Goal: Find specific page/section: Find specific page/section

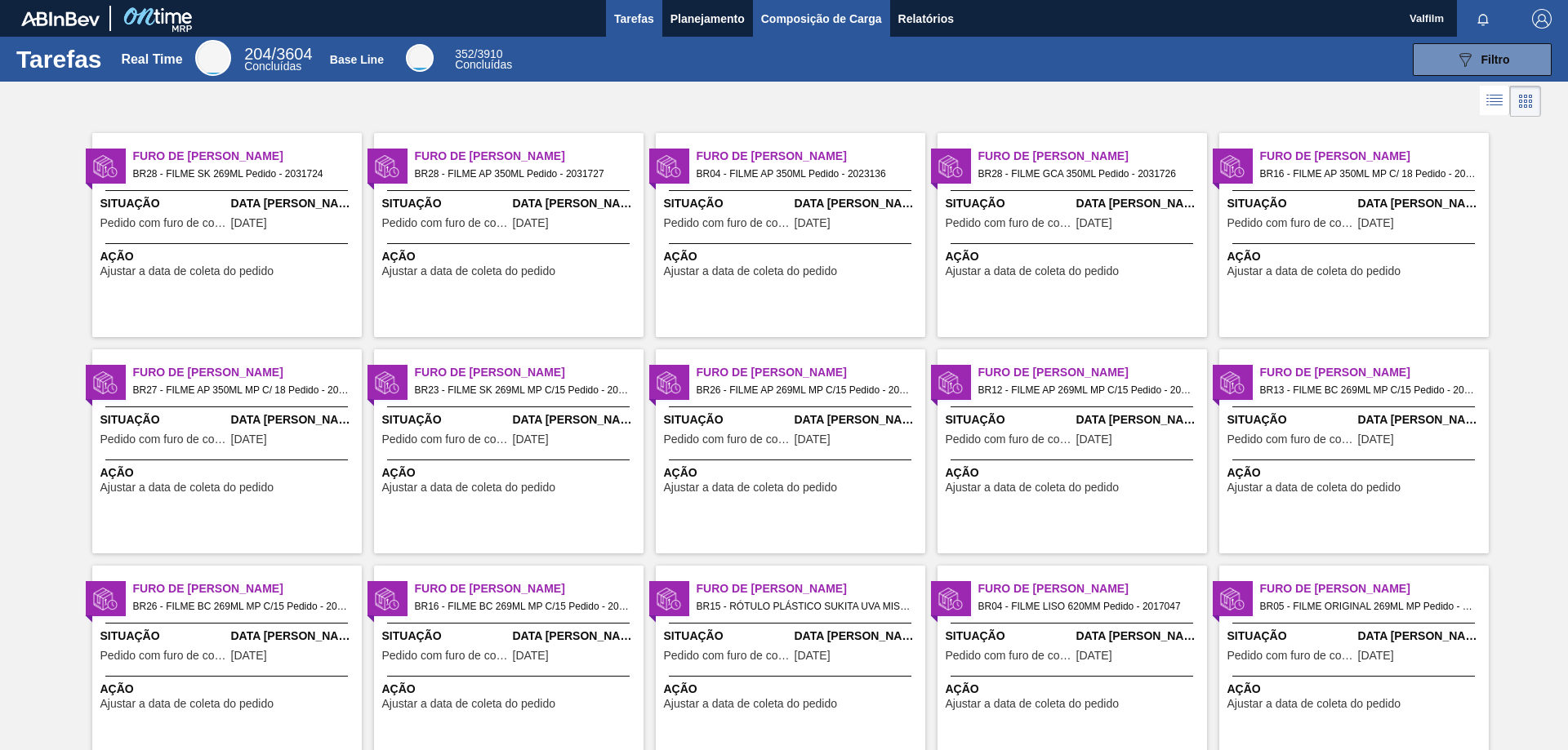
click at [819, 23] on span "Composição de Carga" at bounding box center [820, 18] width 121 height 19
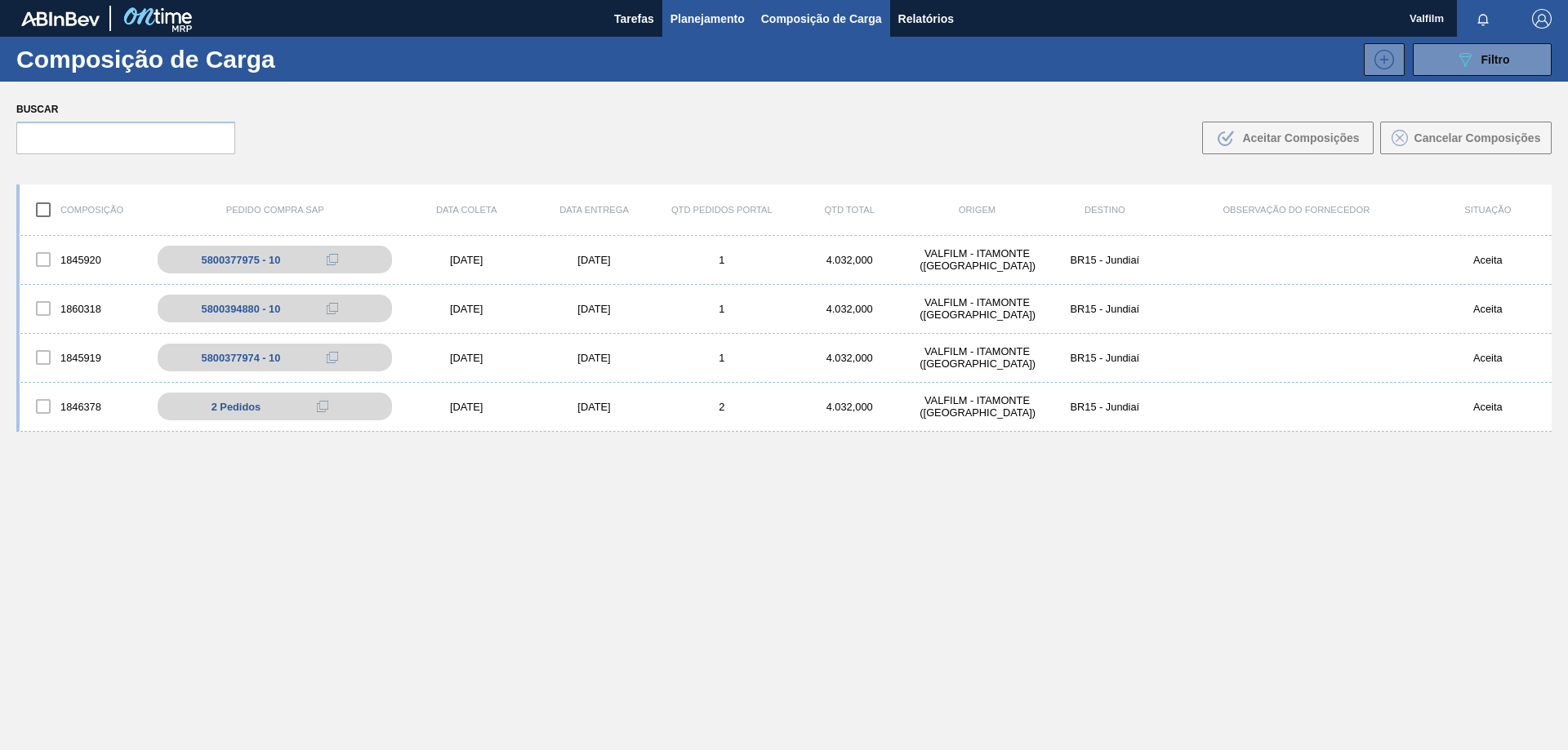
click at [690, 17] on span "Planejamento" at bounding box center [707, 18] width 75 height 19
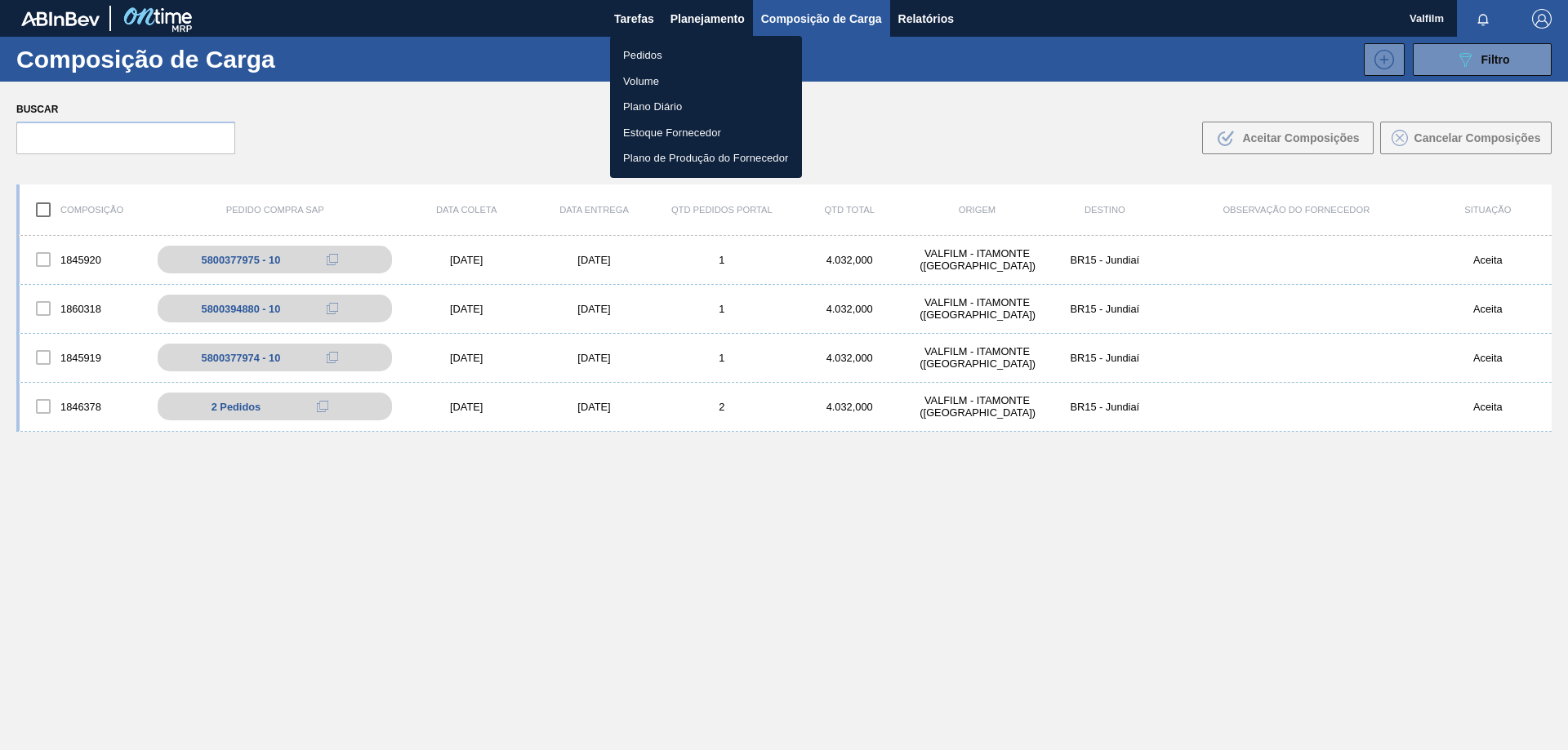
click at [665, 51] on li "Pedidos" at bounding box center [705, 55] width 192 height 26
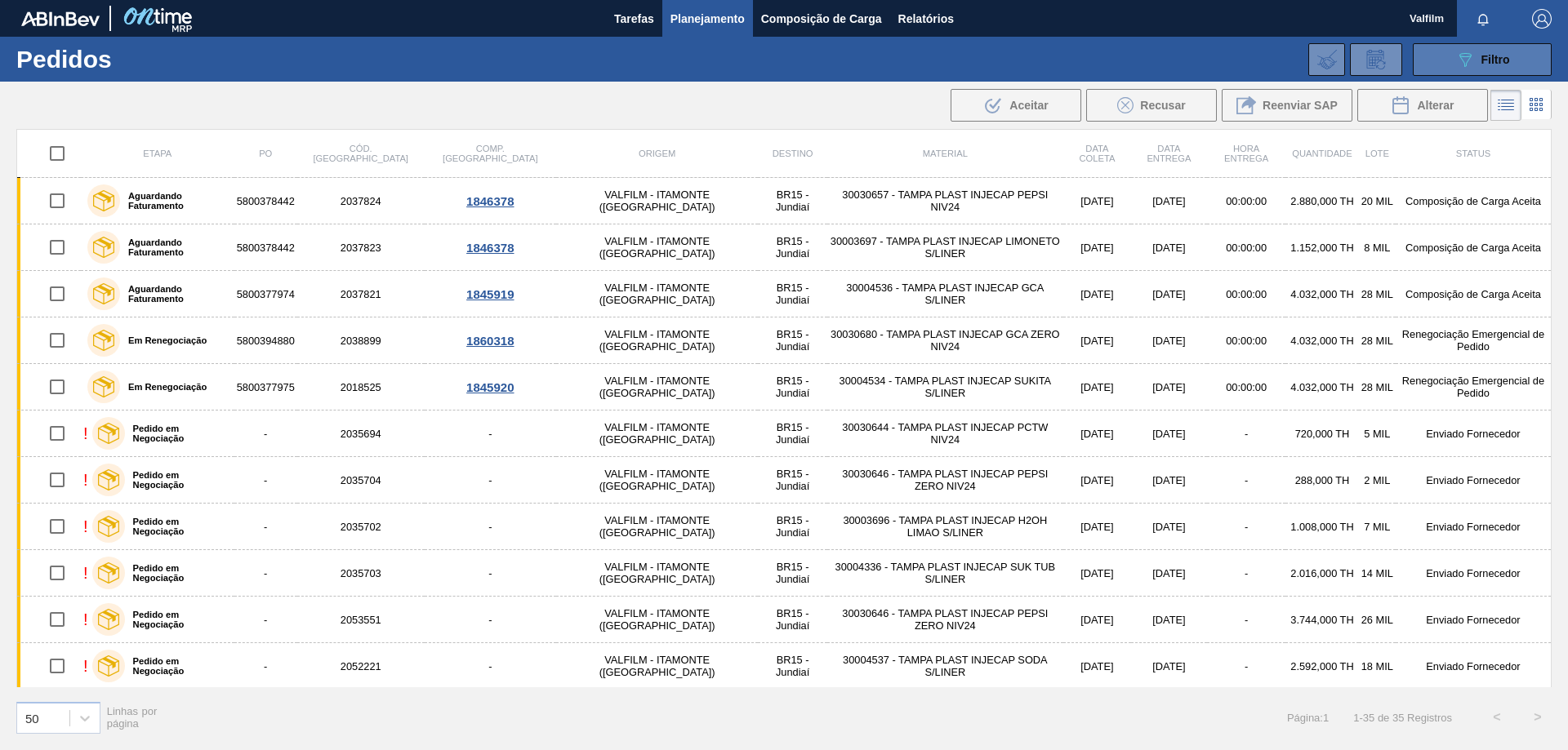
click at [1427, 69] on button "089F7B8B-B2A5-4AFE-B5C0-19BA573D28AC Filtro" at bounding box center [1481, 59] width 139 height 32
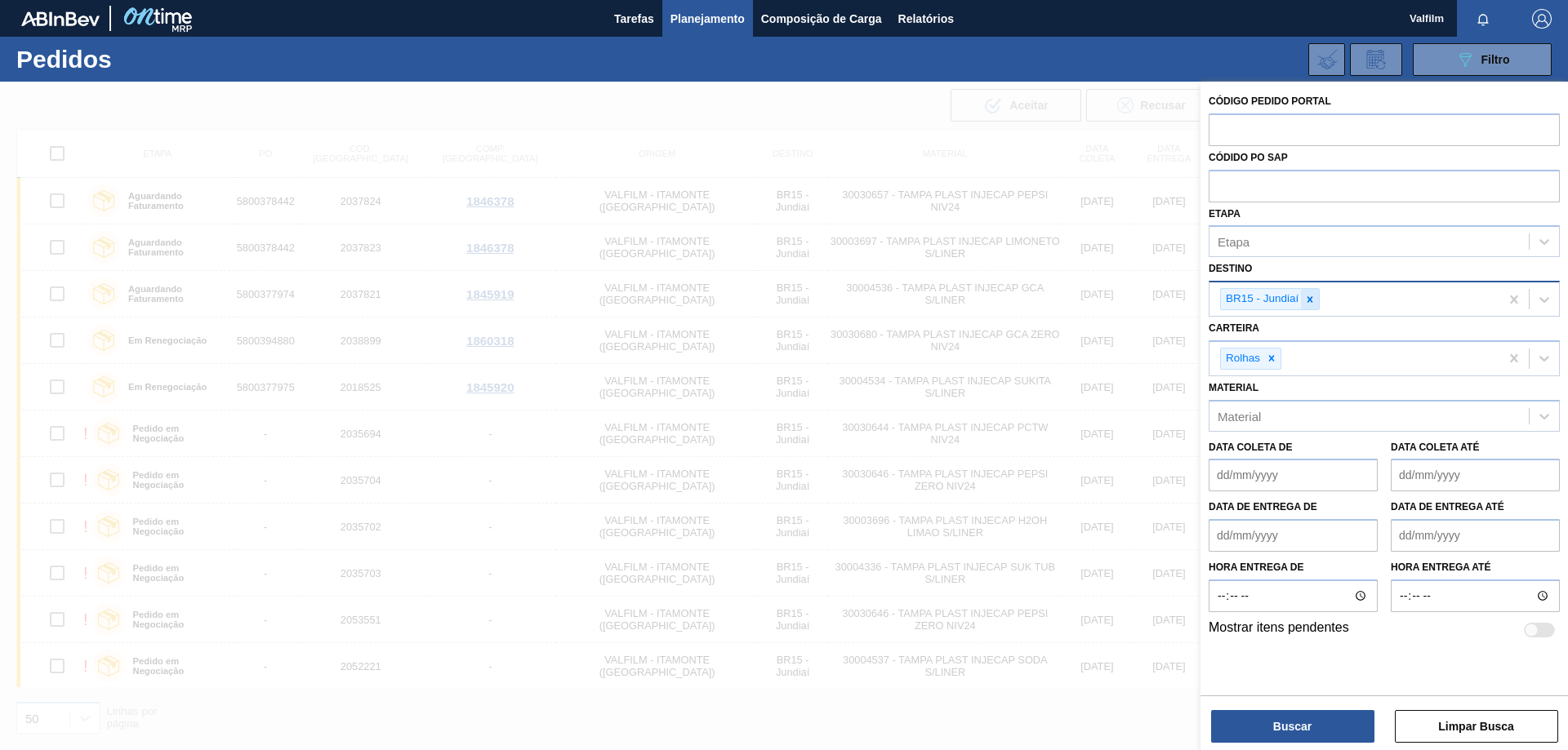
click at [1314, 300] on icon at bounding box center [1309, 299] width 11 height 11
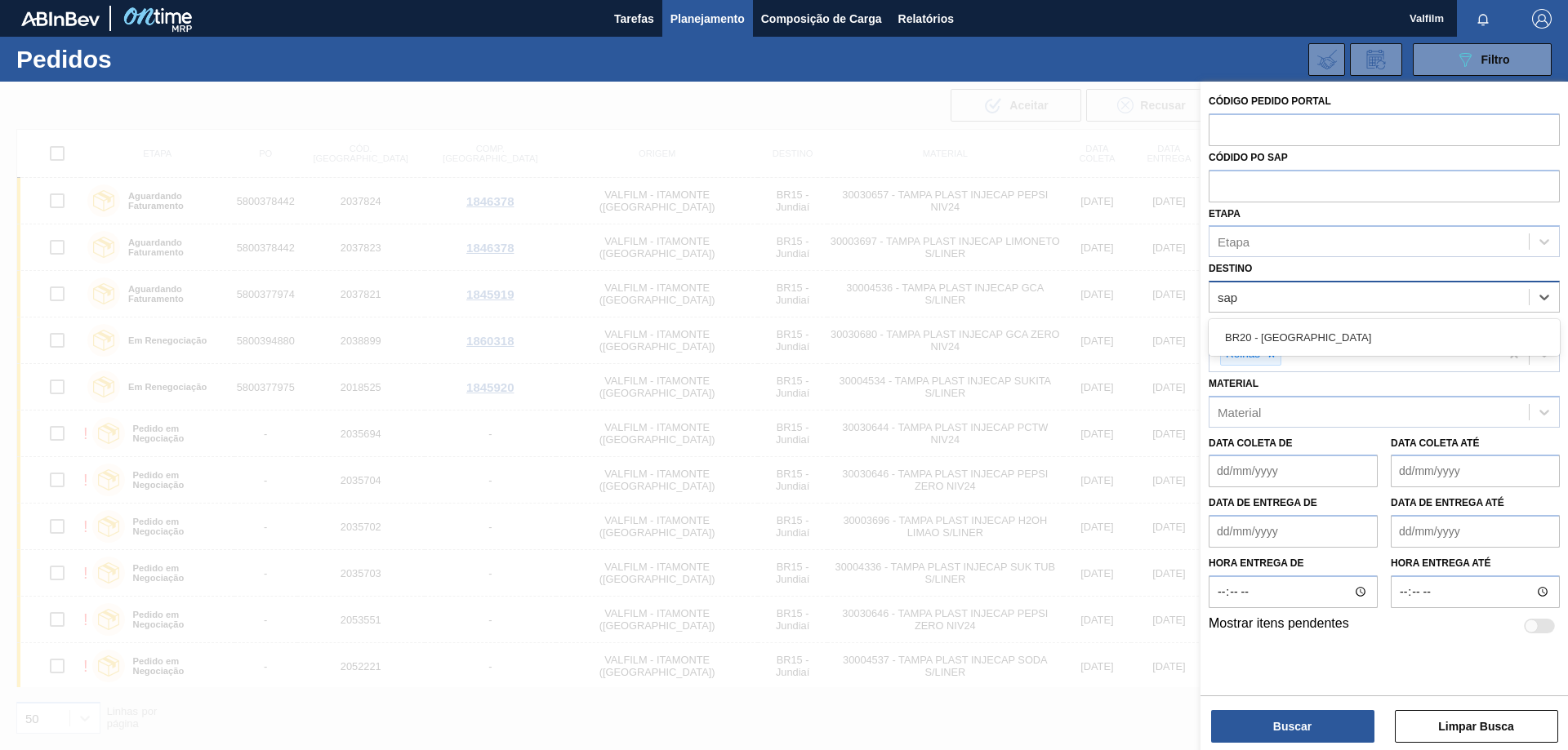
type input "sapu"
click at [1373, 340] on div "BR20 - [GEOGRAPHIC_DATA]" at bounding box center [1383, 337] width 351 height 30
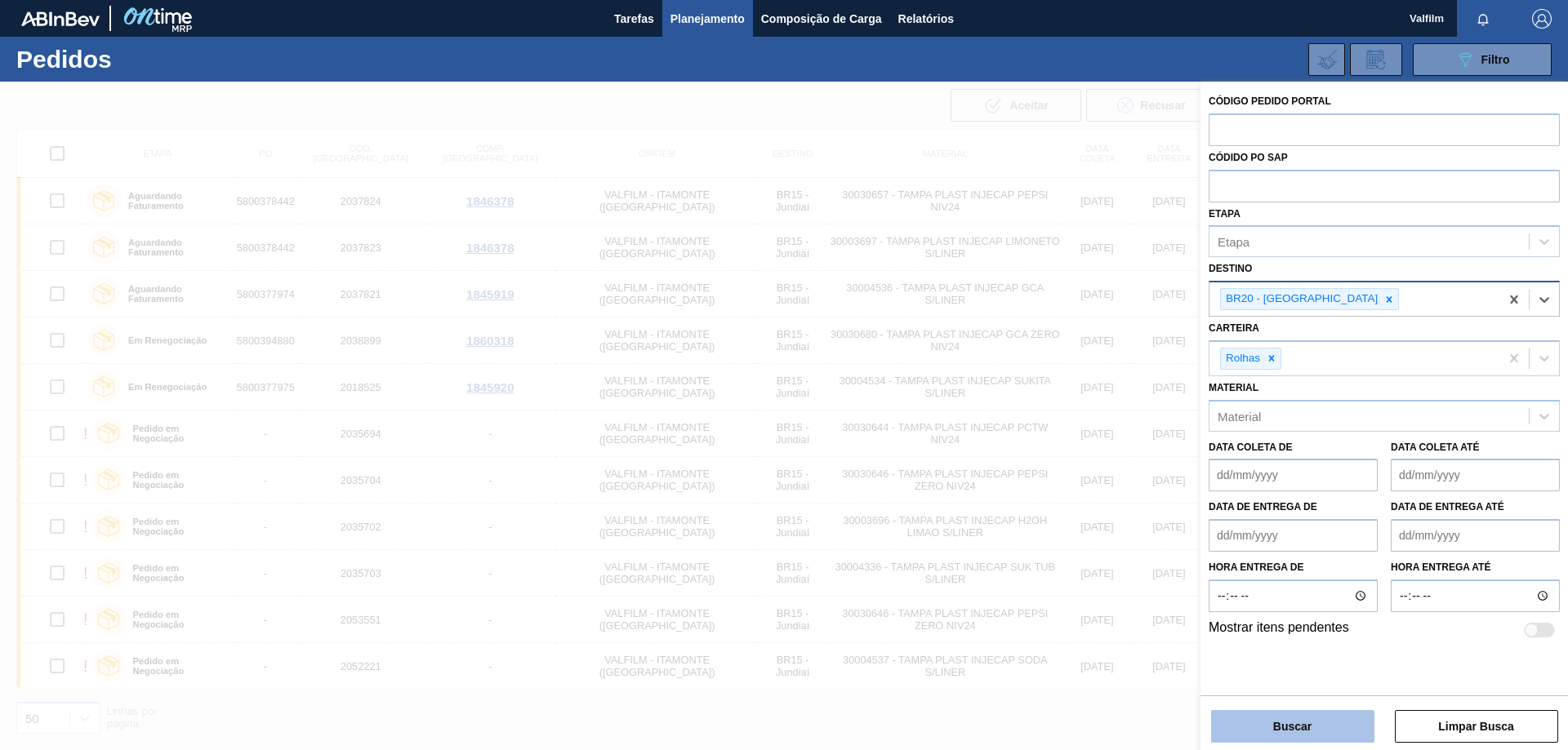
click at [1340, 713] on button "Buscar" at bounding box center [1292, 725] width 163 height 32
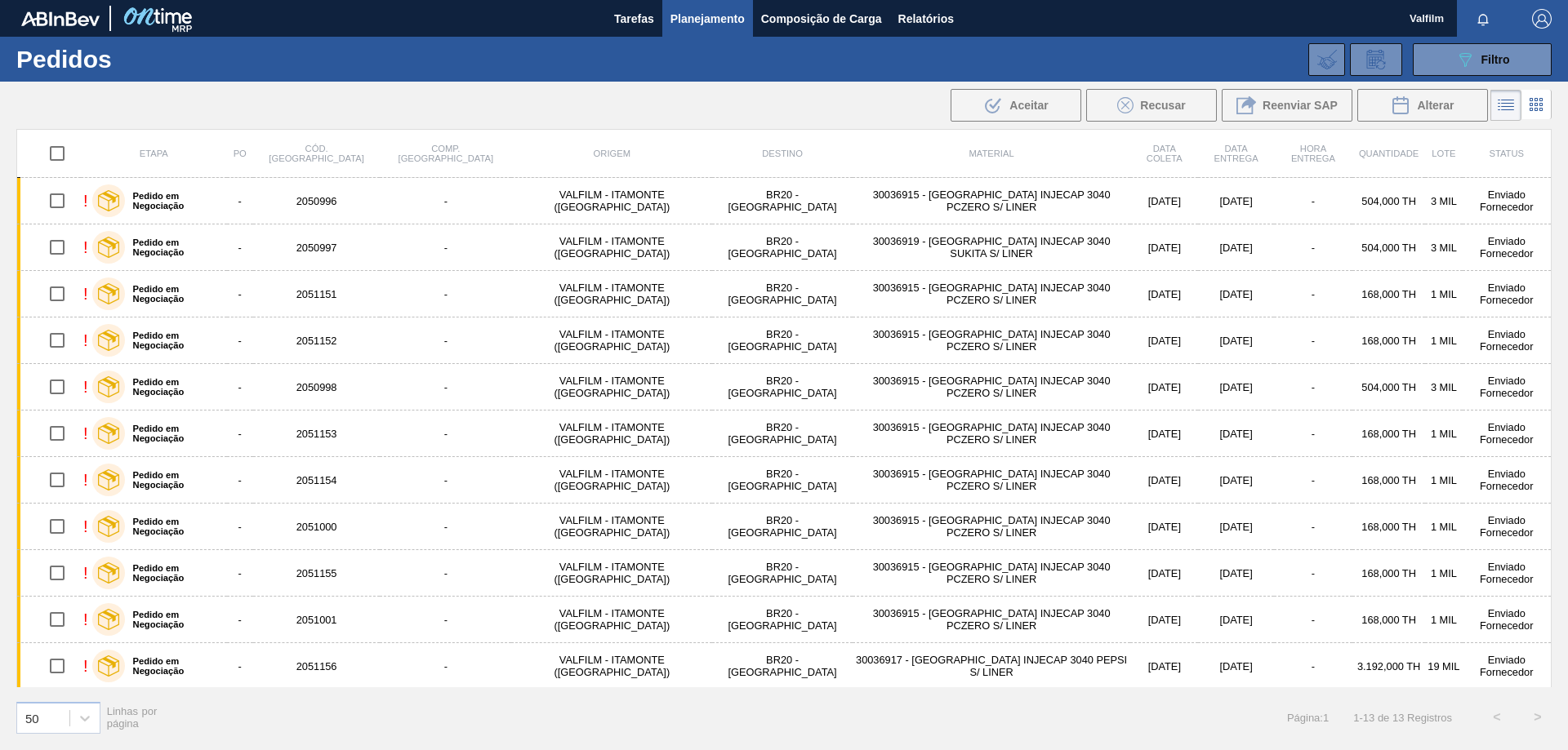
click at [853, 141] on th "Material" at bounding box center [992, 154] width 278 height 48
